Goal: Navigation & Orientation: Find specific page/section

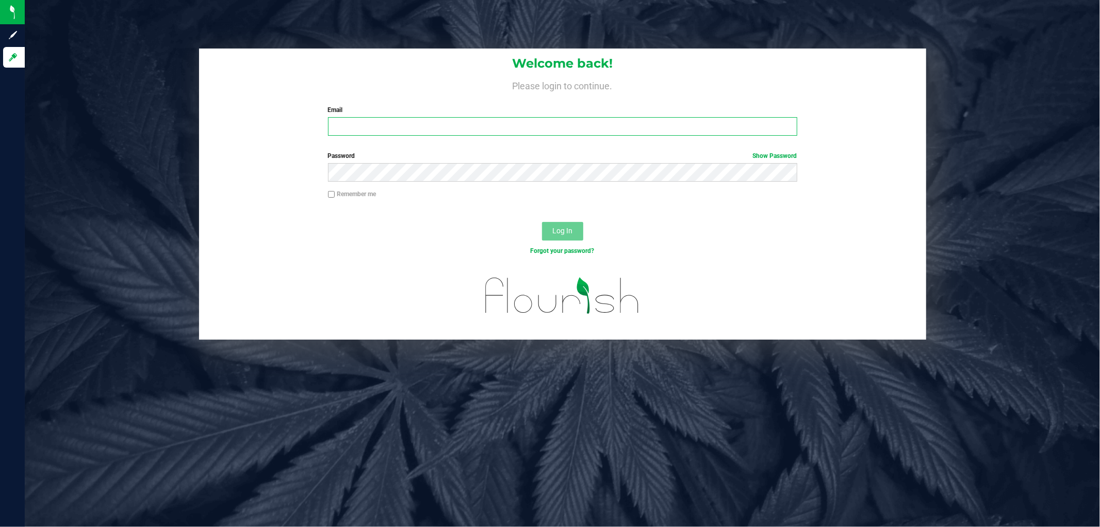
click at [369, 130] on input "Email" at bounding box center [562, 126] width 469 height 19
type input "[EMAIL_ADDRESS][DOMAIN_NAME]"
click at [331, 193] on input "Remember me" at bounding box center [331, 194] width 7 height 7
checkbox input "true"
click at [542, 222] on button "Log In" at bounding box center [562, 231] width 41 height 19
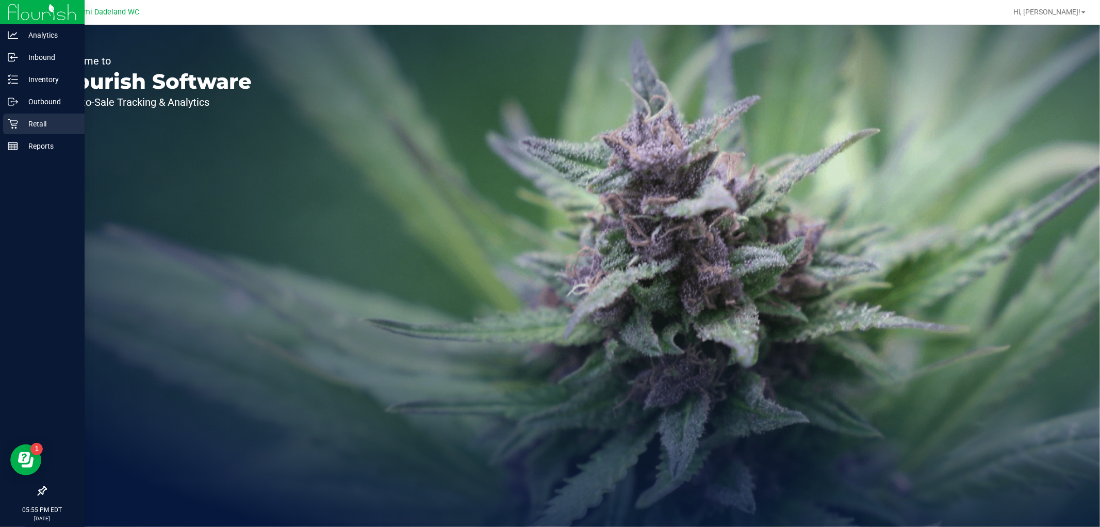
click at [9, 128] on icon at bounding box center [13, 124] width 10 height 10
